Goal: Navigation & Orientation: Find specific page/section

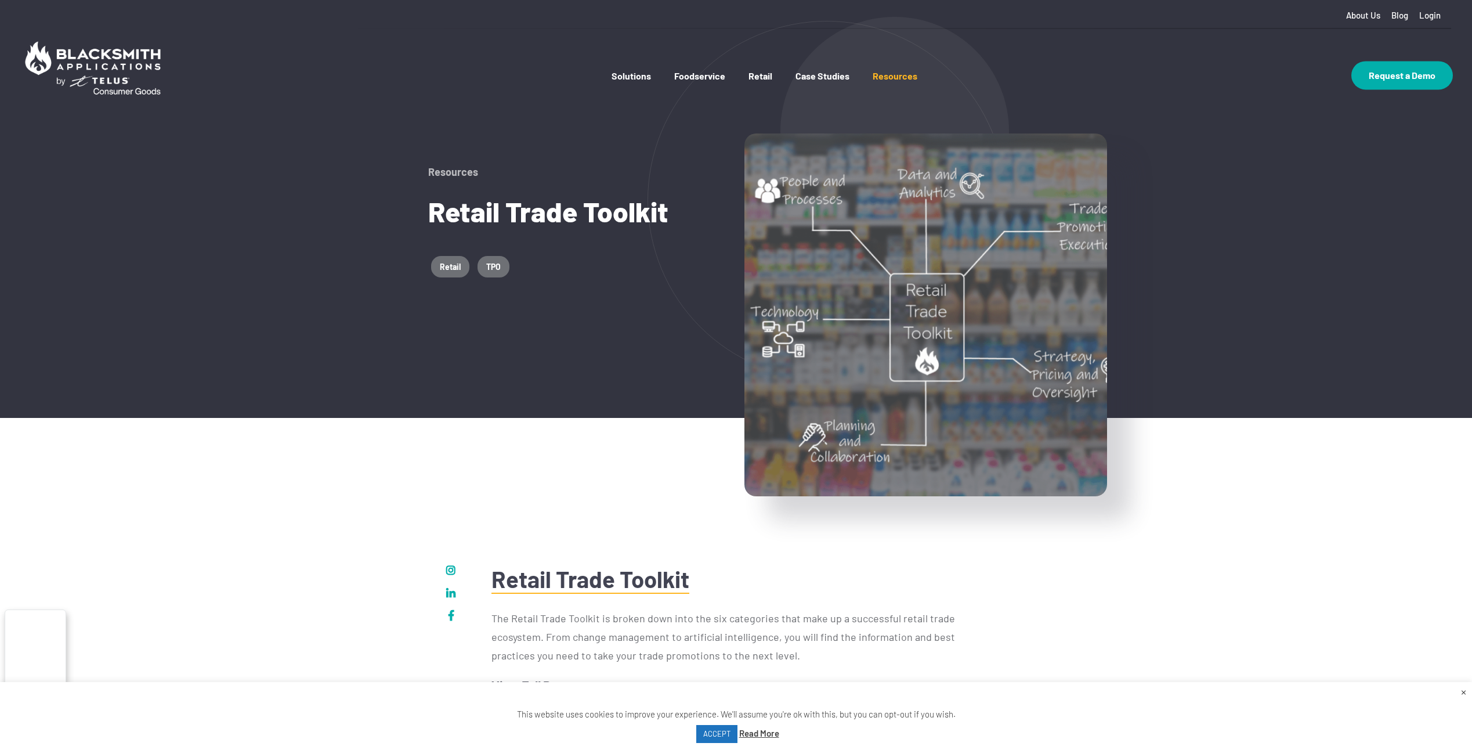
click at [1461, 691] on link "×" at bounding box center [1463, 691] width 5 height 13
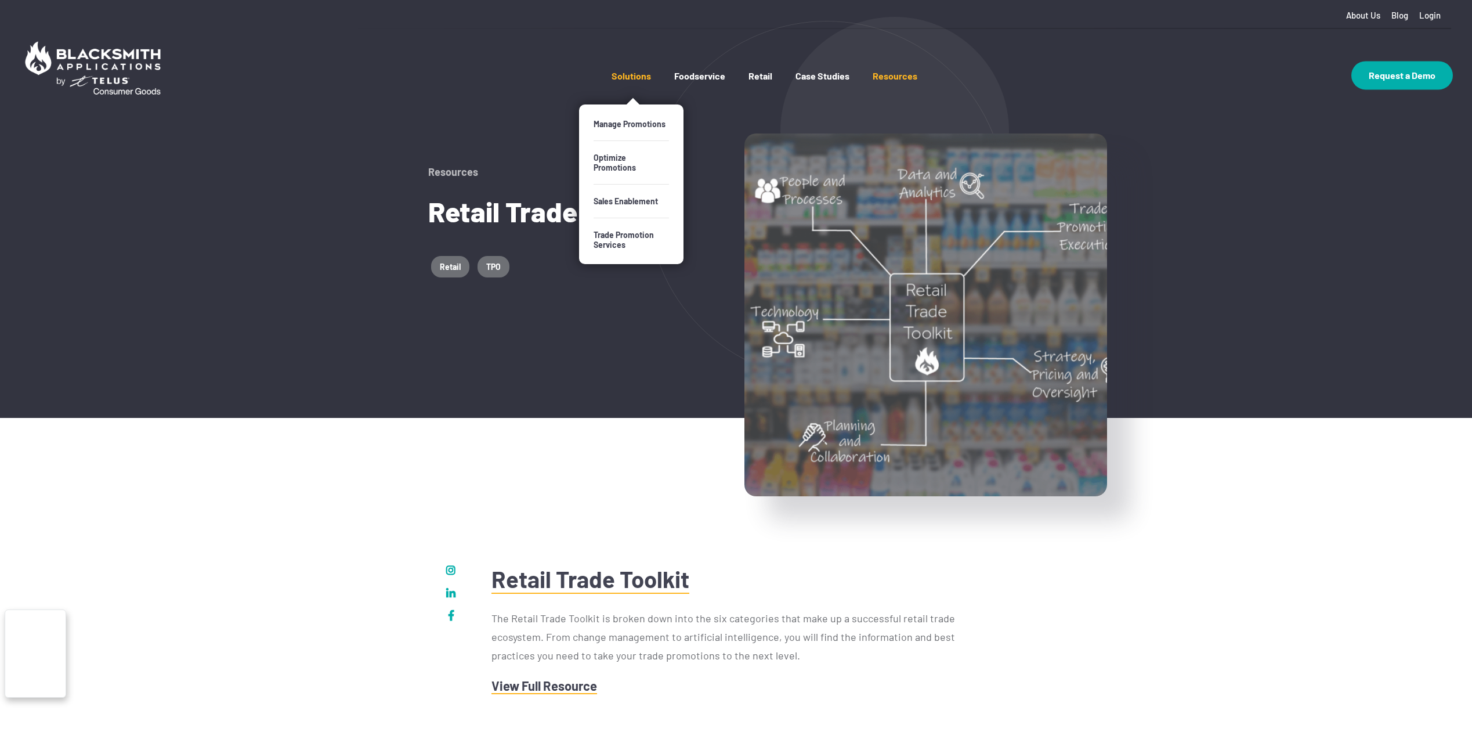
click at [628, 74] on link "Solutions" at bounding box center [631, 87] width 39 height 34
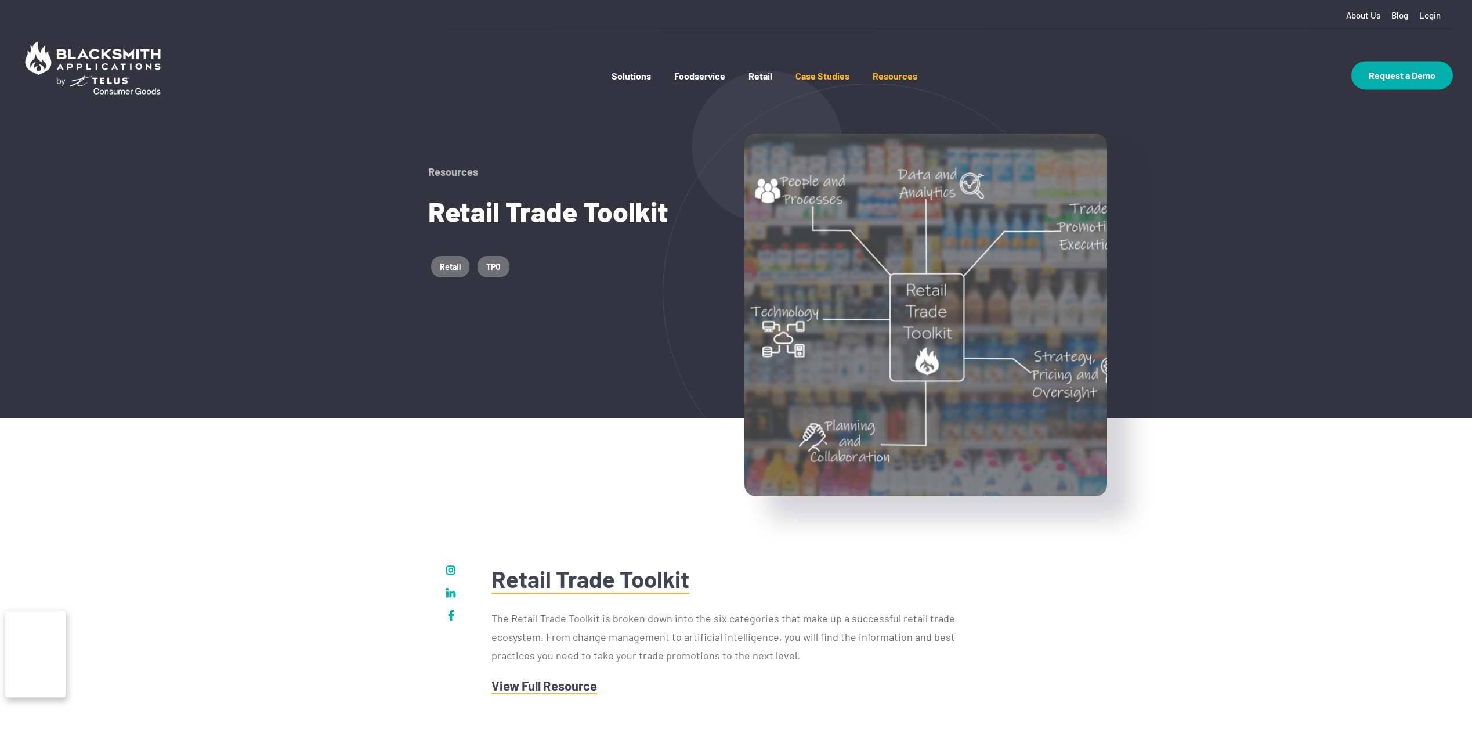
click at [838, 81] on link "Case Studies" at bounding box center [823, 87] width 54 height 34
